Goal: Information Seeking & Learning: Learn about a topic

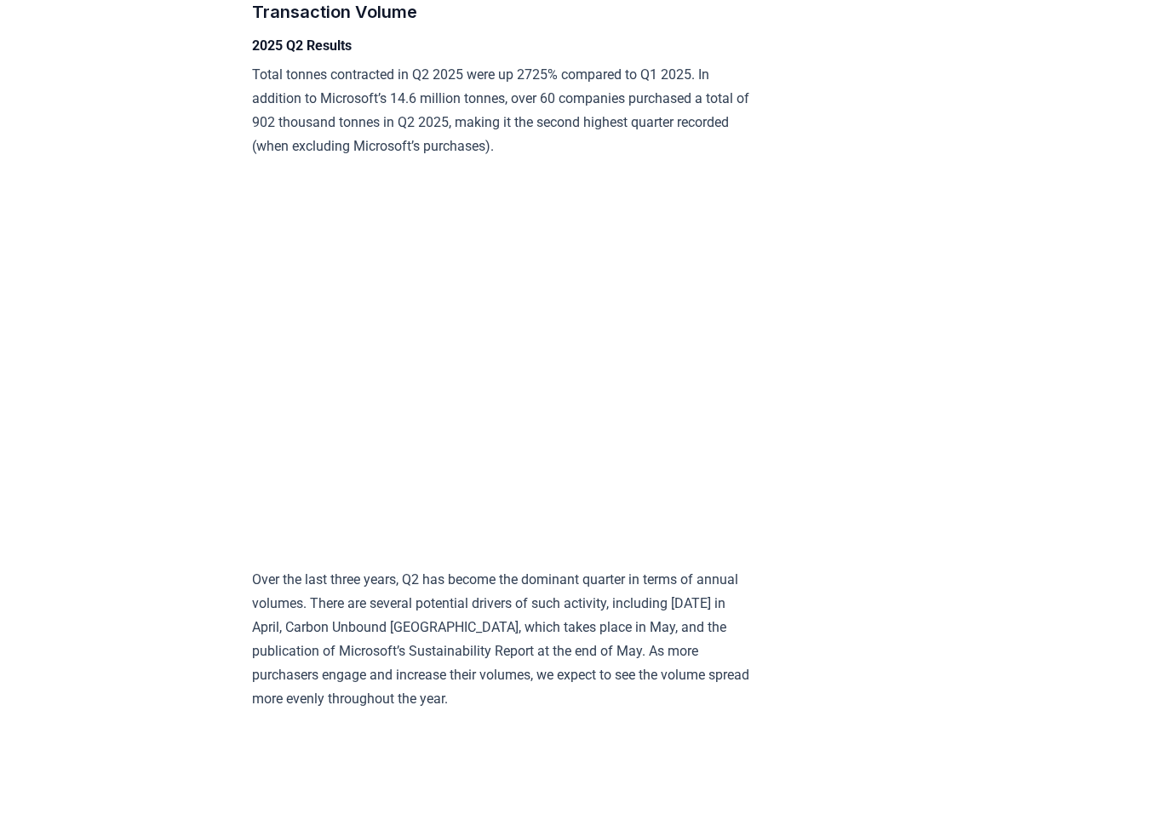
scroll to position [2807, 0]
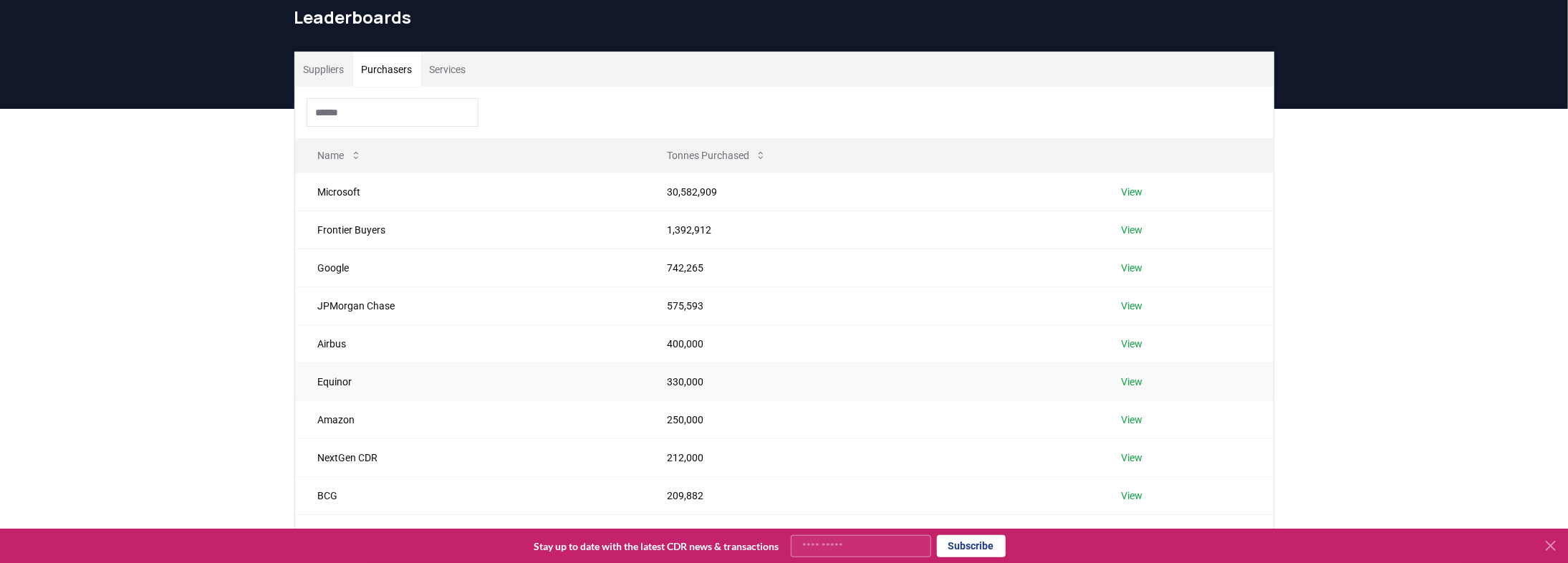
scroll to position [114, 0]
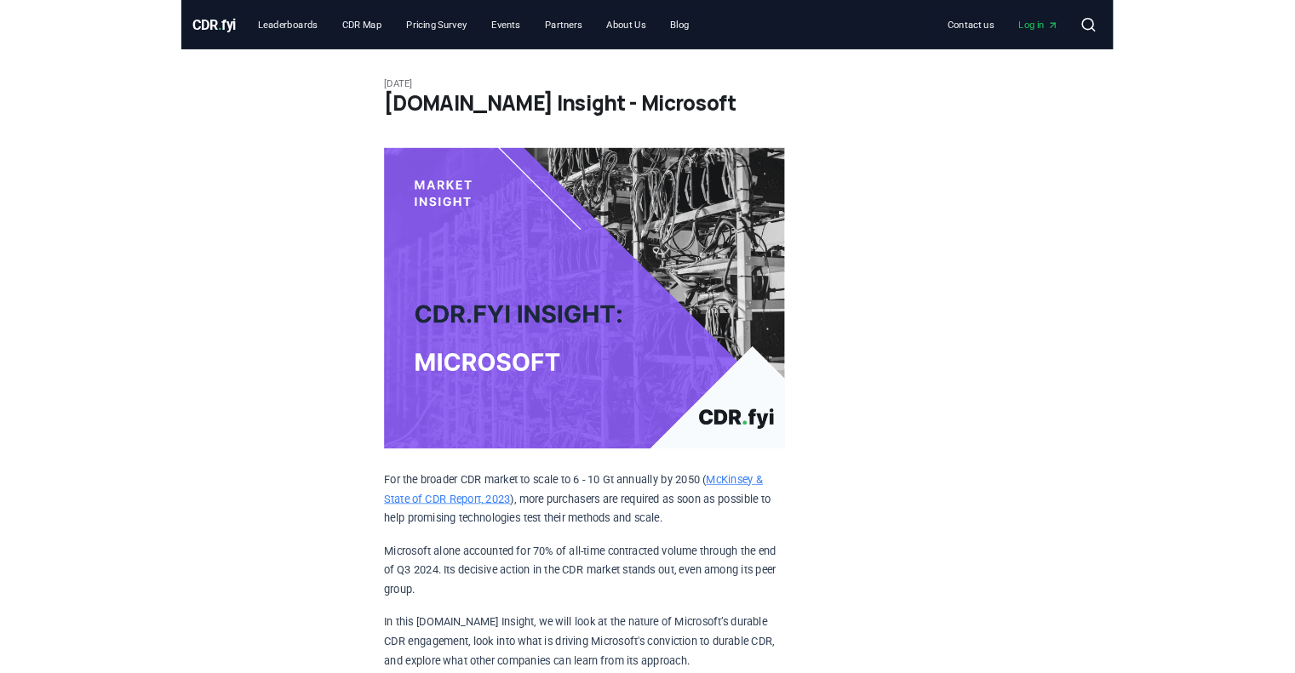
scroll to position [819, 0]
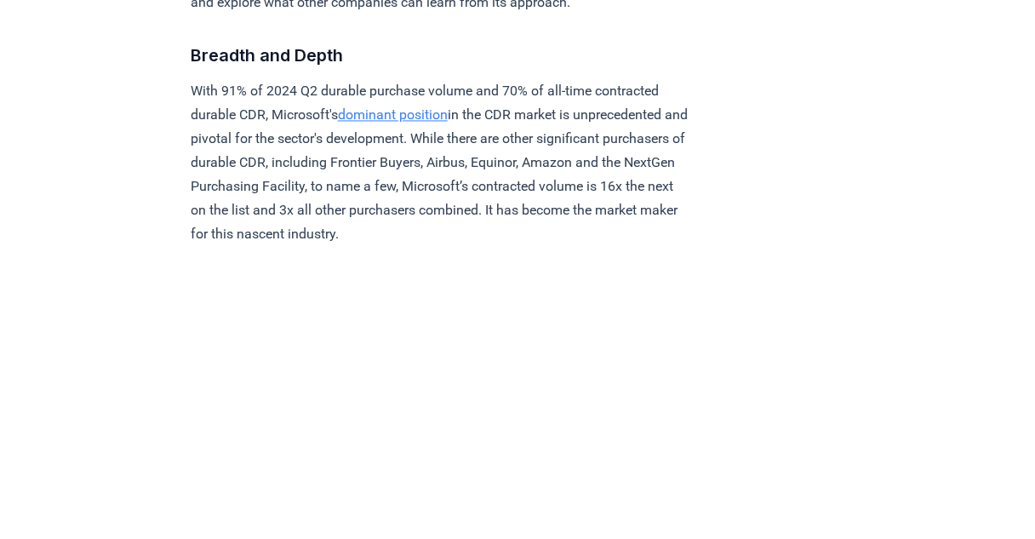
scroll to position [0, 0]
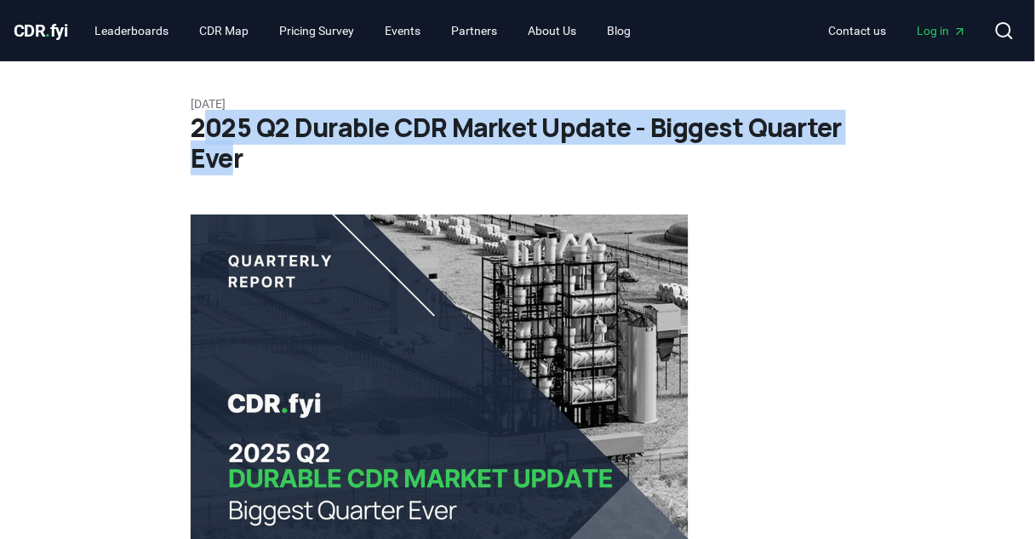
drag, startPoint x: 209, startPoint y: 129, endPoint x: 230, endPoint y: 153, distance: 31.4
click at [230, 153] on h1 "2025 Q2 Durable CDR Market Update - Biggest Quarter Ever" at bounding box center [518, 142] width 654 height 61
drag, startPoint x: 289, startPoint y: 162, endPoint x: 203, endPoint y: 127, distance: 93.6
click at [203, 127] on h1 "2025 Q2 Durable CDR Market Update - Biggest Quarter Ever" at bounding box center [518, 142] width 654 height 61
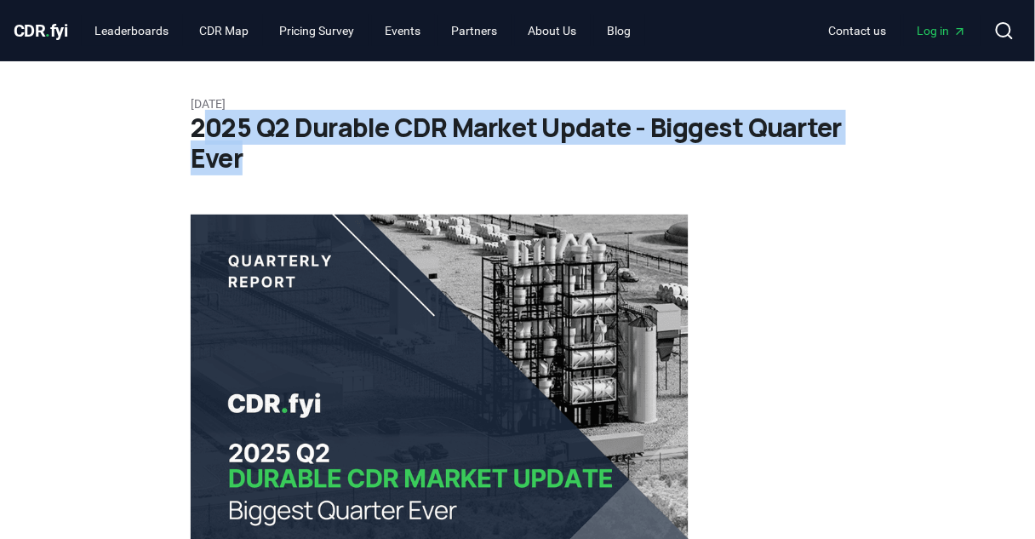
click at [203, 127] on h1 "2025 Q2 Durable CDR Market Update - Biggest Quarter Ever" at bounding box center [518, 142] width 654 height 61
drag, startPoint x: 176, startPoint y: 127, endPoint x: 403, endPoint y: 171, distance: 231.6
click at [403, 171] on h1 "2025 Q2 Durable CDR Market Update - Biggest Quarter Ever" at bounding box center [518, 142] width 654 height 61
drag, startPoint x: 307, startPoint y: 160, endPoint x: 101, endPoint y: 126, distance: 208.8
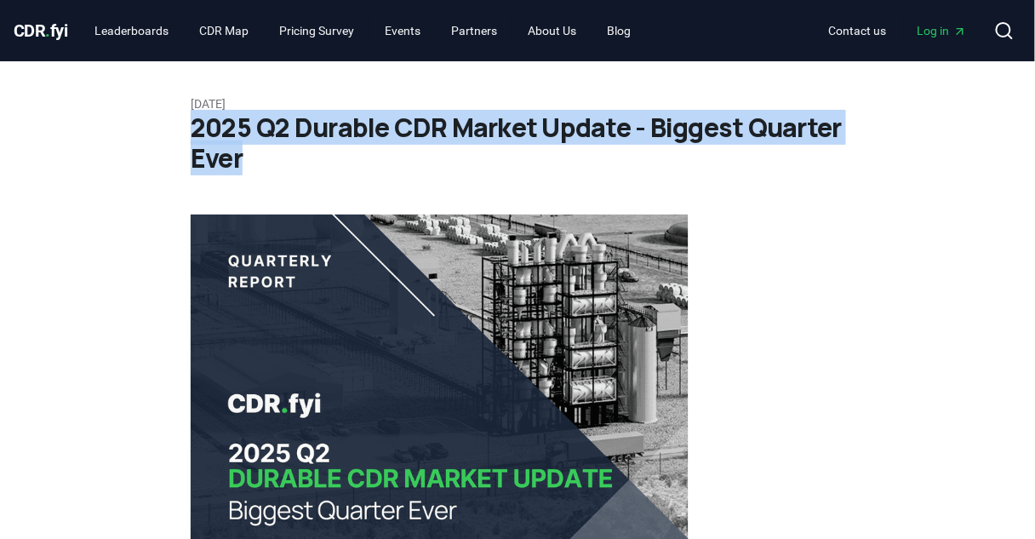
drag, startPoint x: 330, startPoint y: 154, endPoint x: 390, endPoint y: 158, distance: 59.7
click at [390, 158] on h1 "2025 Q2 Durable CDR Market Update - Biggest Quarter Ever" at bounding box center [518, 142] width 654 height 61
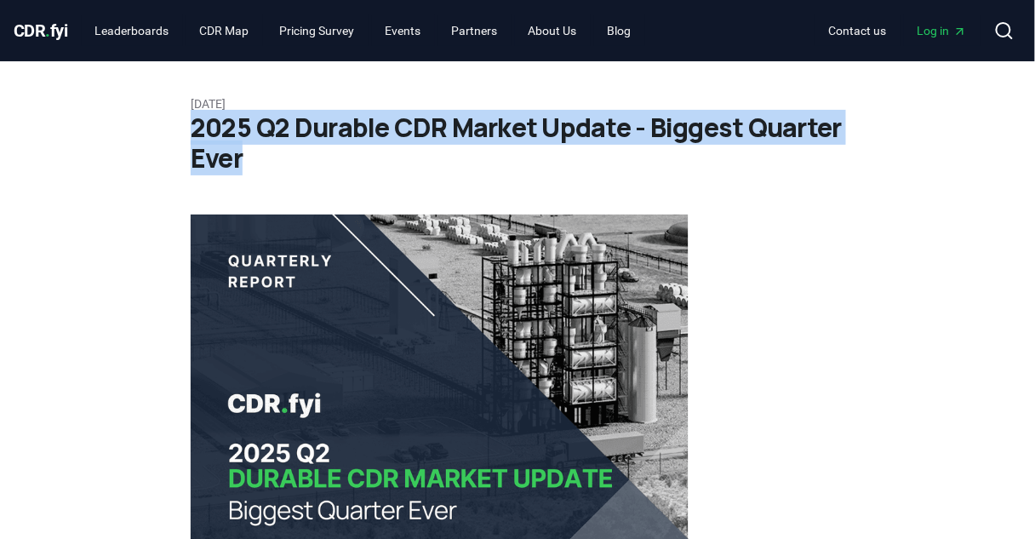
drag, startPoint x: 186, startPoint y: 140, endPoint x: 113, endPoint y: 137, distance: 73.3
drag, startPoint x: 275, startPoint y: 154, endPoint x: 375, endPoint y: 165, distance: 100.2
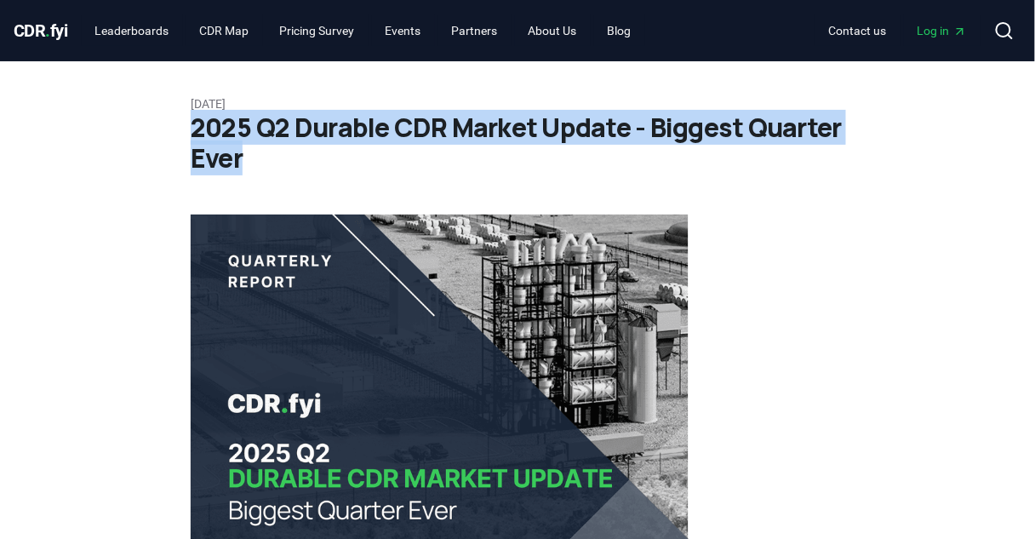
click at [381, 165] on h1 "2025 Q2 Durable CDR Market Update - Biggest Quarter Ever" at bounding box center [518, 142] width 654 height 61
